Goal: Task Accomplishment & Management: Use online tool/utility

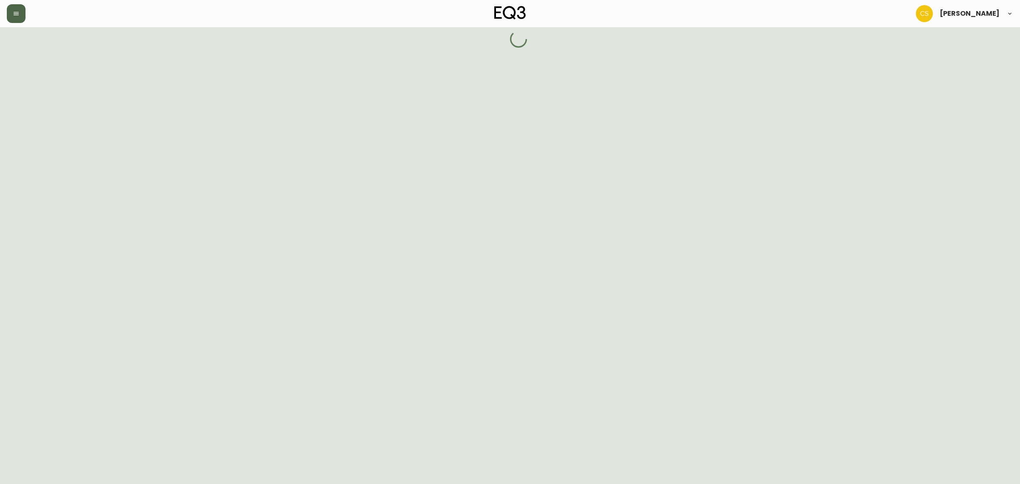
click at [21, 12] on button "button" at bounding box center [16, 13] width 19 height 19
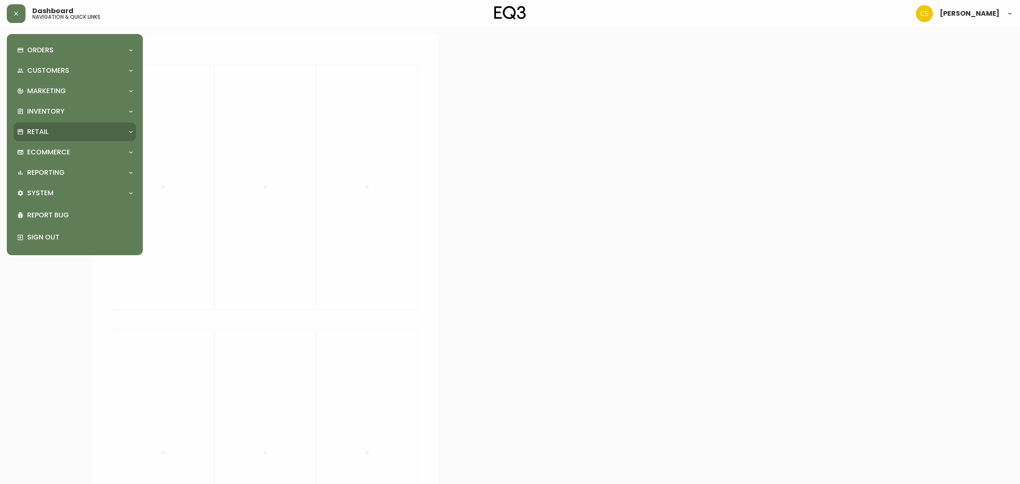
click at [53, 127] on div "Retail" at bounding box center [70, 131] width 107 height 9
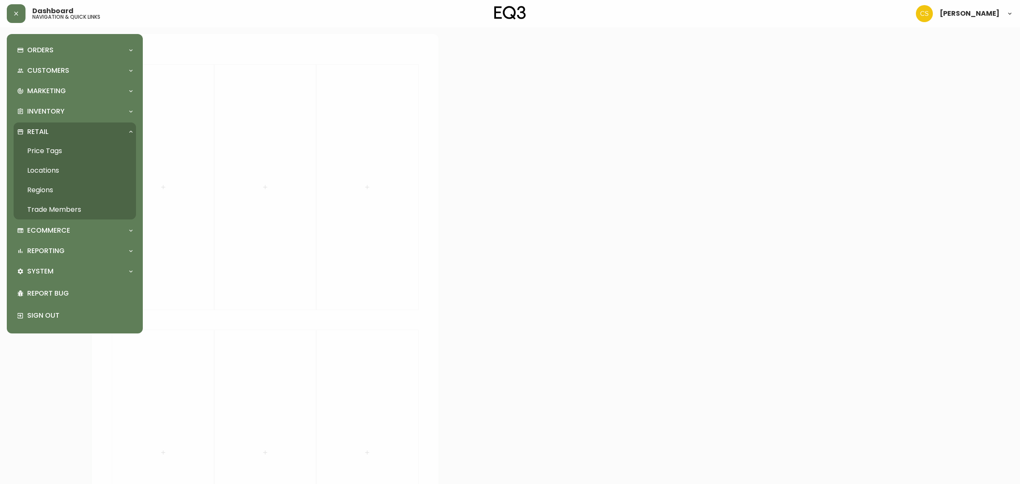
click at [59, 147] on link "Price Tags" at bounding box center [75, 151] width 122 height 20
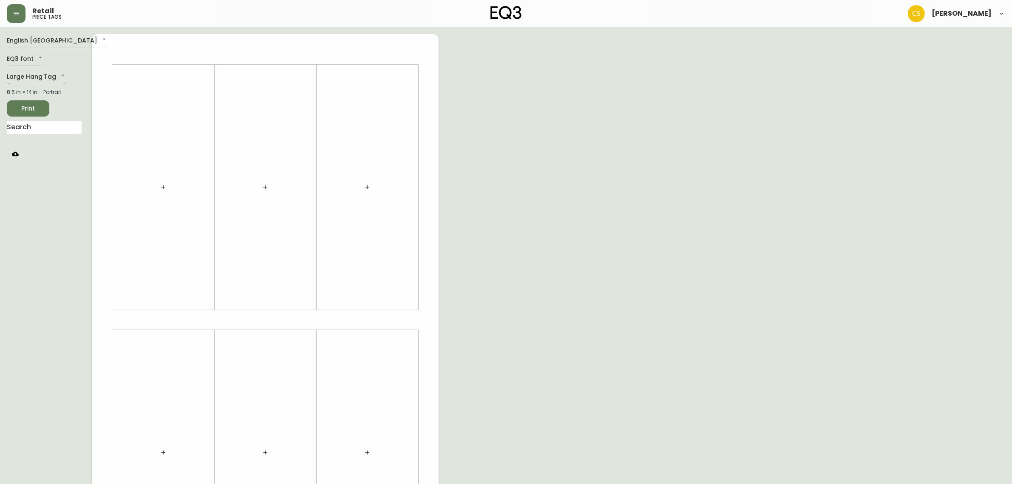
click at [34, 75] on body "Retail price tags Claire Soubry English Canada en_CA EQ3 font EQ3 Large Hang Ta…" at bounding box center [506, 302] width 1012 height 605
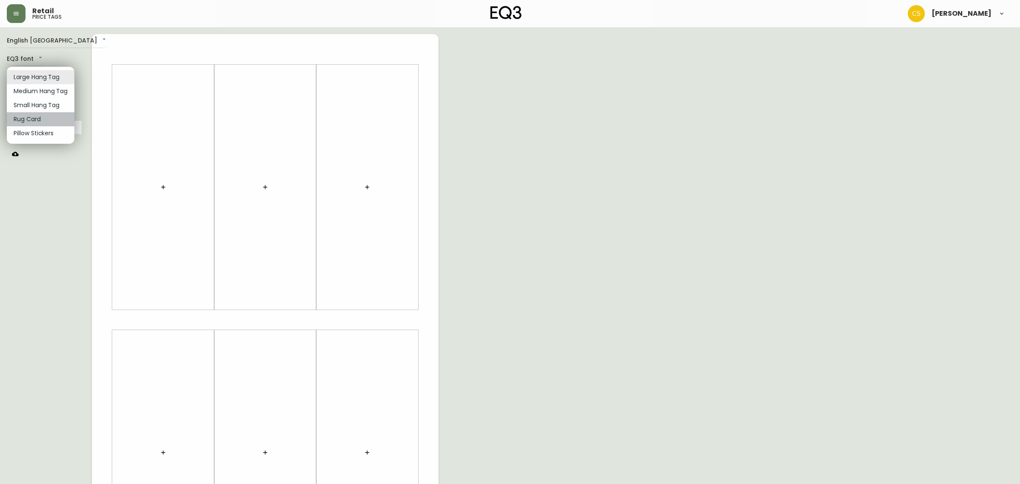
click at [33, 115] on li "Rug Card" at bounding box center [41, 119] width 68 height 14
type input "rugs"
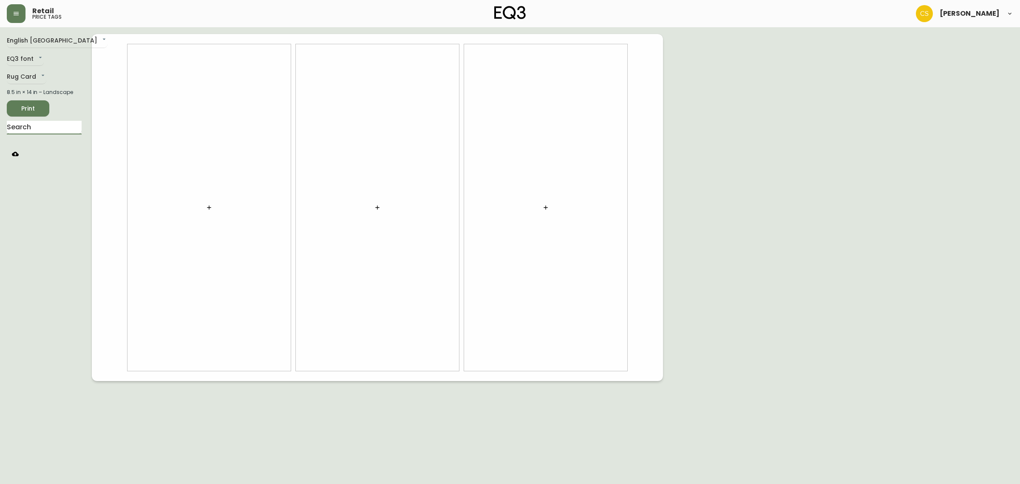
click at [51, 126] on input "text" at bounding box center [44, 128] width 75 height 14
type input "trace"
click at [184, 126] on body "Retail price tags Claire Soubry English Canada en_CA EQ3 font EQ3 Rug Card rugs…" at bounding box center [510, 190] width 1020 height 381
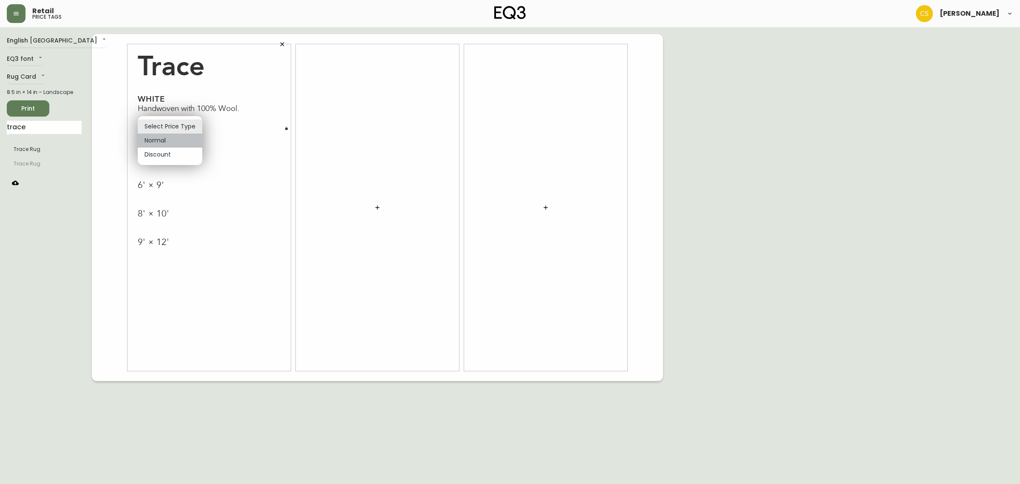
click at [173, 136] on li "Normal" at bounding box center [170, 140] width 65 height 14
type input "normal"
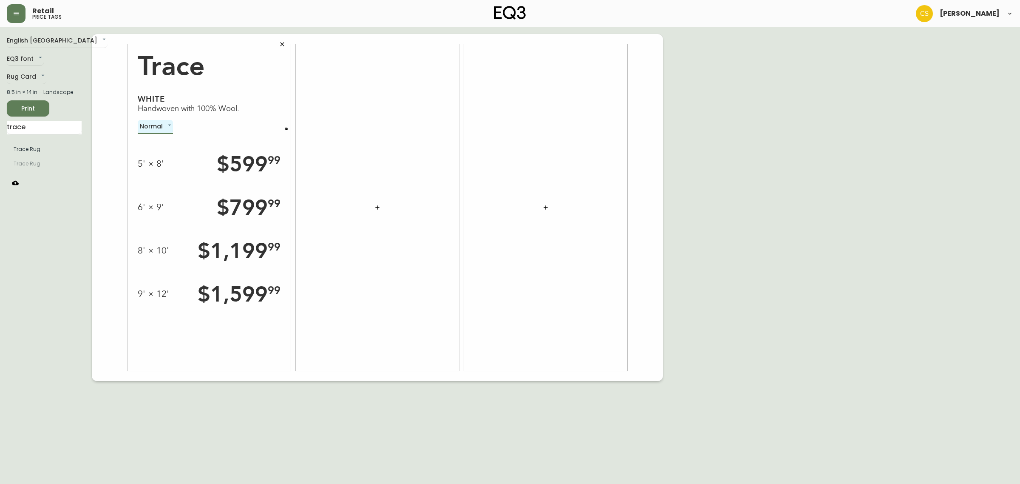
click at [285, 127] on icon "button" at bounding box center [286, 128] width 3 height 3
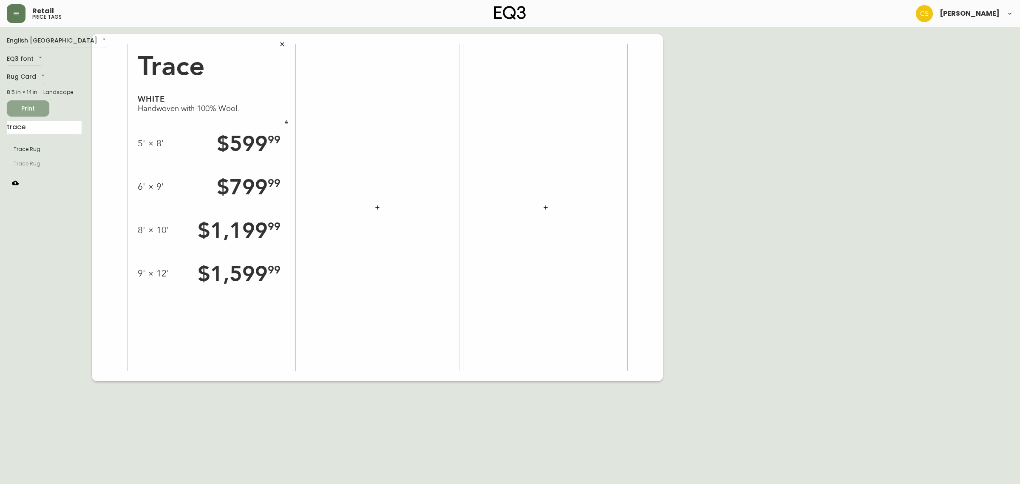
click at [20, 109] on span "Print" at bounding box center [28, 108] width 29 height 11
click at [282, 46] on icon "button" at bounding box center [282, 44] width 7 height 7
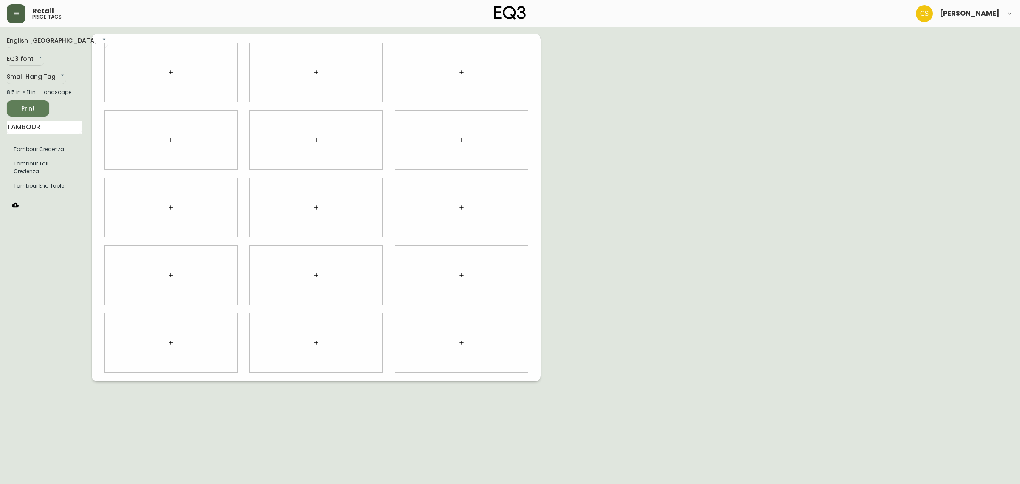
click at [20, 14] on button "button" at bounding box center [16, 13] width 19 height 19
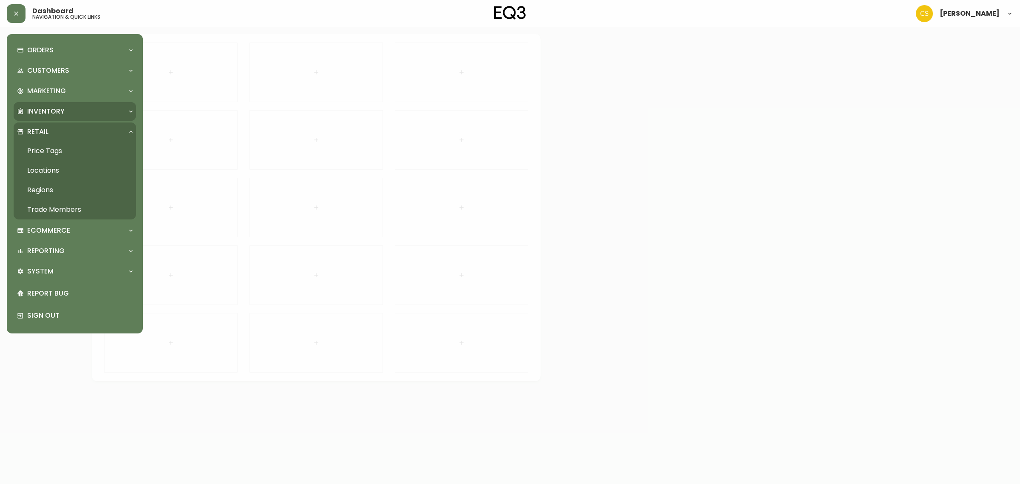
click at [57, 113] on p "Inventory" at bounding box center [45, 111] width 37 height 9
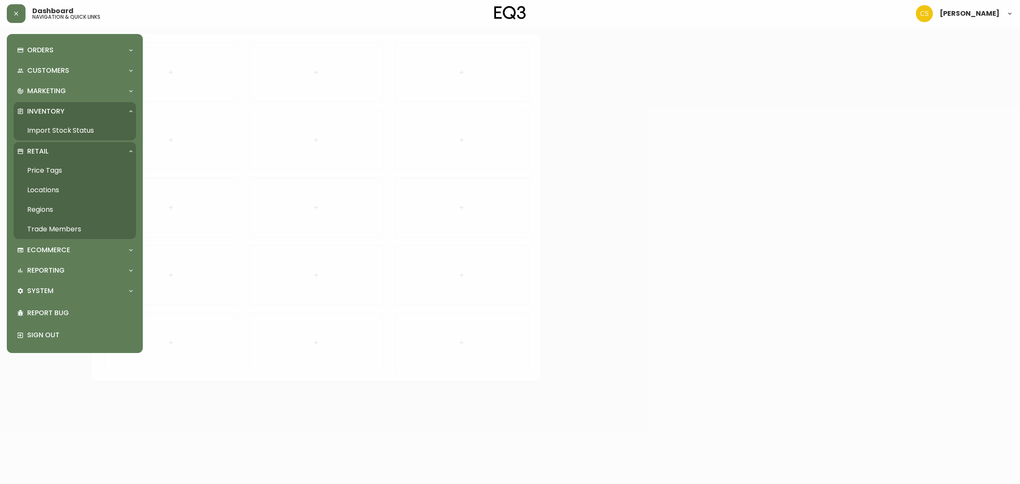
click at [62, 127] on link "Import Stock Status" at bounding box center [75, 131] width 122 height 20
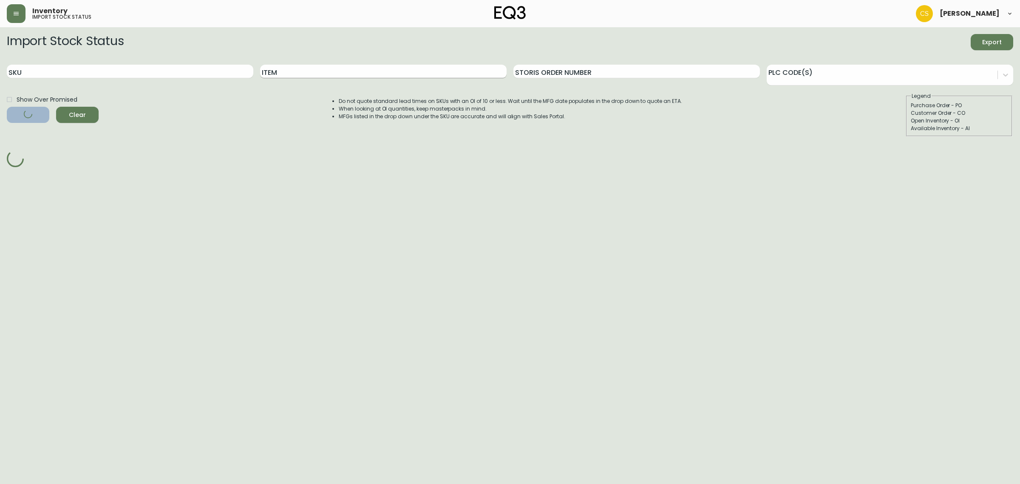
click at [293, 69] on input "Item" at bounding box center [383, 72] width 246 height 14
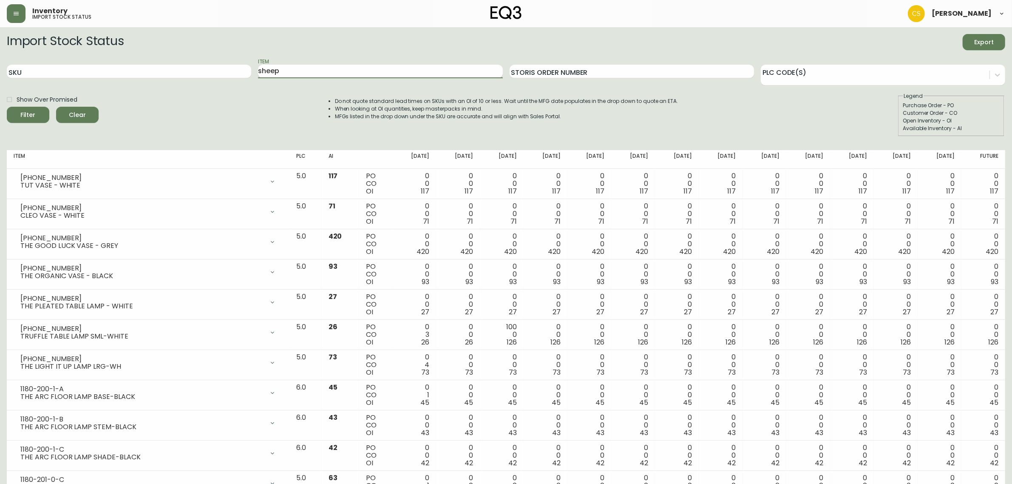
type input "sheep"
click at [7, 107] on button "Filter" at bounding box center [28, 115] width 42 height 16
